Goal: Navigation & Orientation: Locate item on page

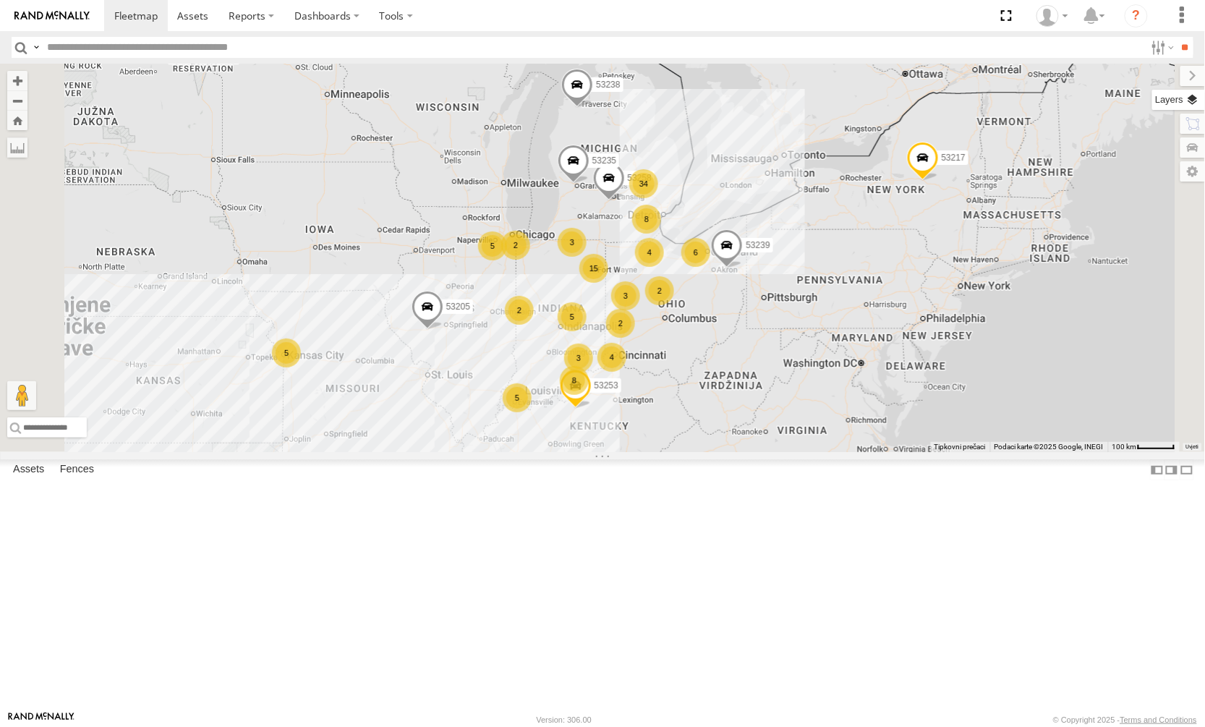
click at [1196, 98] on label at bounding box center [1178, 100] width 53 height 20
click at [0, 0] on label at bounding box center [0, 0] width 0 height 0
click at [0, 0] on span "Satellite + Roadmap" at bounding box center [0, 0] width 0 height 0
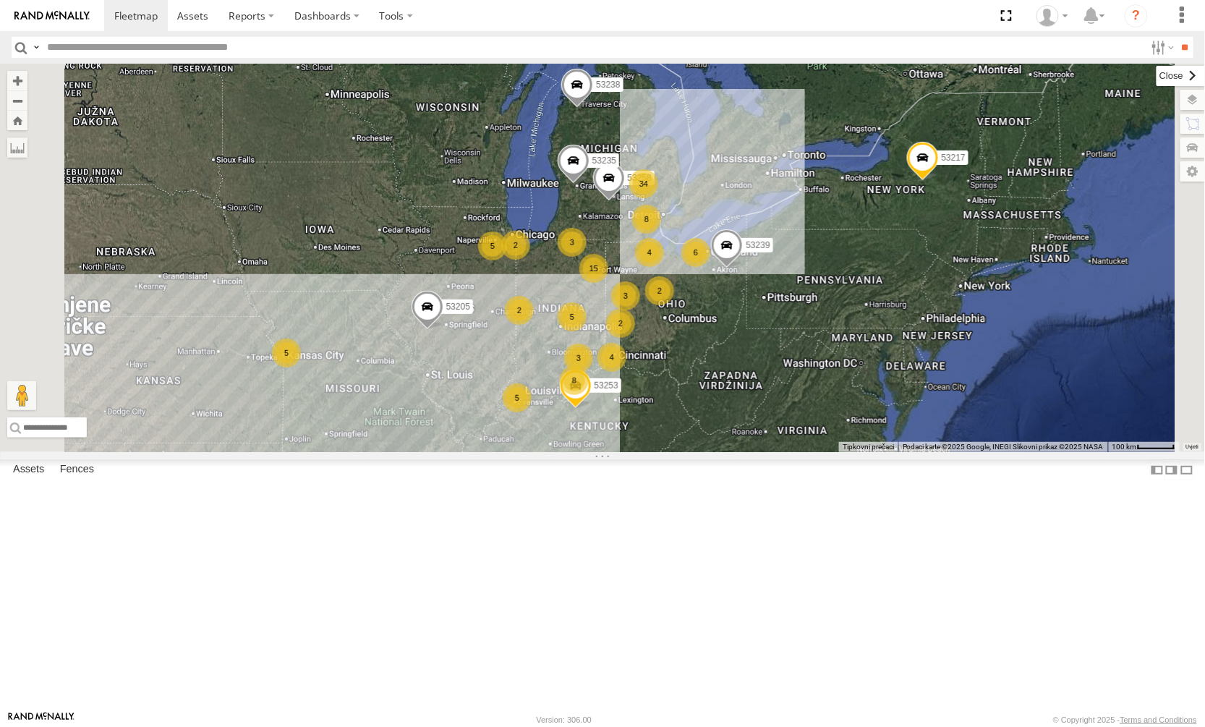
click at [1157, 77] on label at bounding box center [1181, 76] width 48 height 20
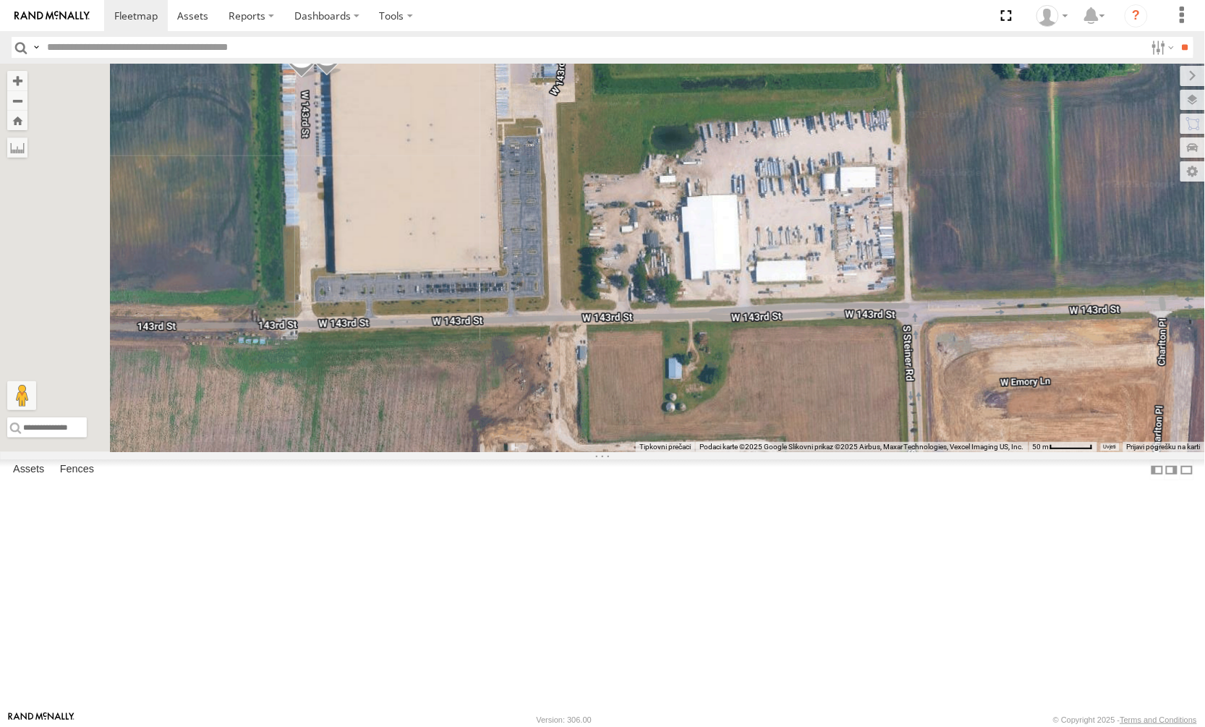
drag, startPoint x: 491, startPoint y: 235, endPoint x: 504, endPoint y: 305, distance: 70.8
click at [506, 308] on div "53217 53258 53239 53238 53253 53235 53205 53271 53223 53230 53151 53203 53102 5…" at bounding box center [602, 258] width 1205 height 389
